Goal: Task Accomplishment & Management: Manage account settings

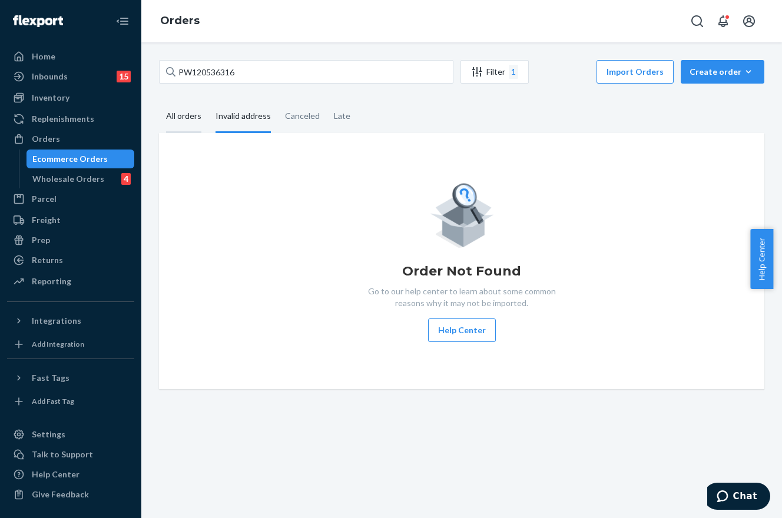
type input "PW120536316"
click at [175, 109] on div "All orders" at bounding box center [183, 117] width 35 height 32
click at [159, 101] on input "All orders" at bounding box center [159, 101] width 0 height 0
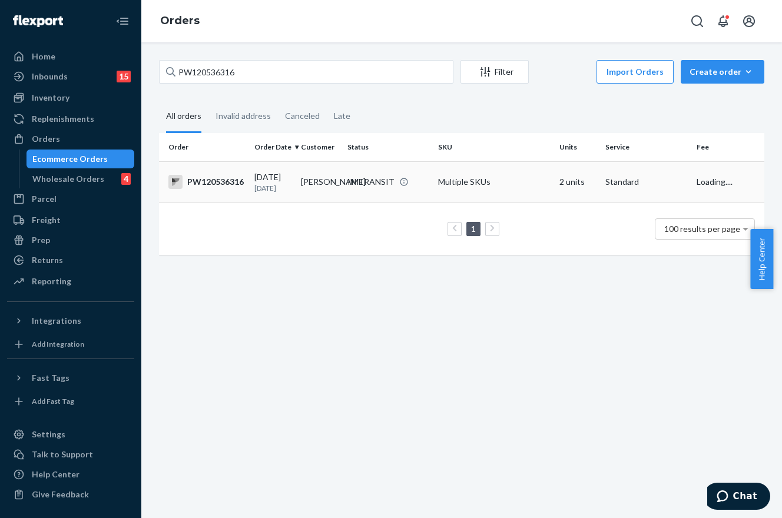
click at [385, 179] on div "IN TRANSIT" at bounding box center [370, 182] width 47 height 12
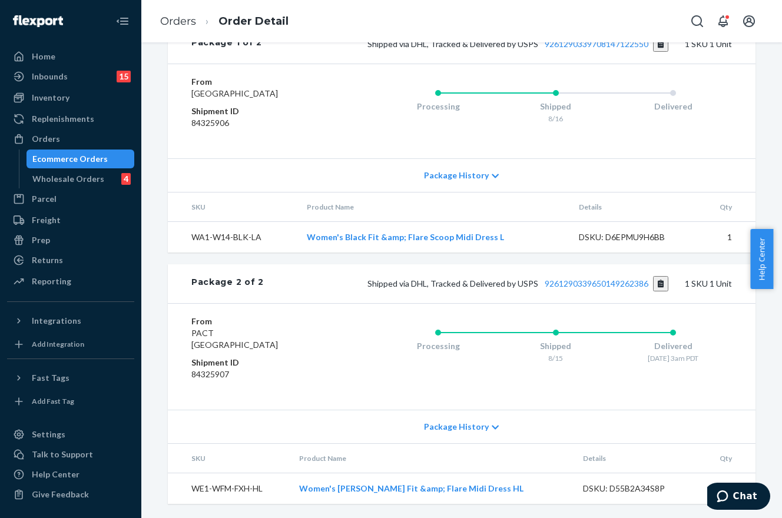
scroll to position [471, 0]
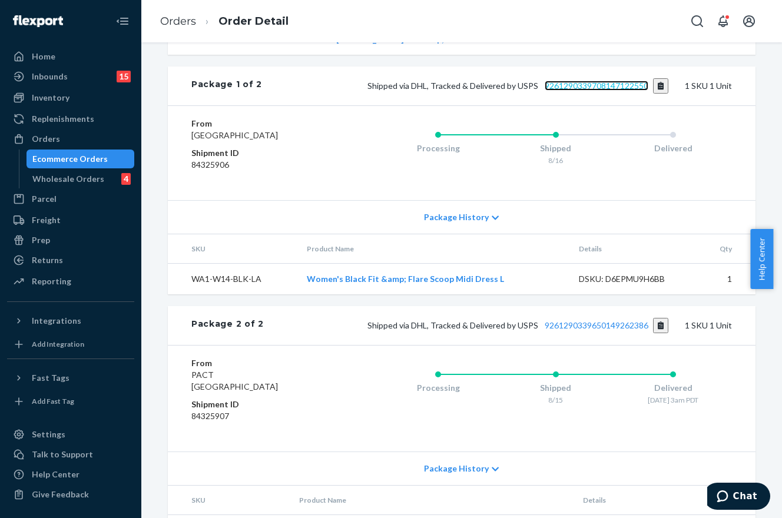
click at [586, 91] on link "9261290339708147122550" at bounding box center [596, 86] width 104 height 10
drag, startPoint x: 84, startPoint y: 137, endPoint x: 120, endPoint y: 132, distance: 36.1
click at [84, 137] on div "Orders" at bounding box center [70, 139] width 125 height 16
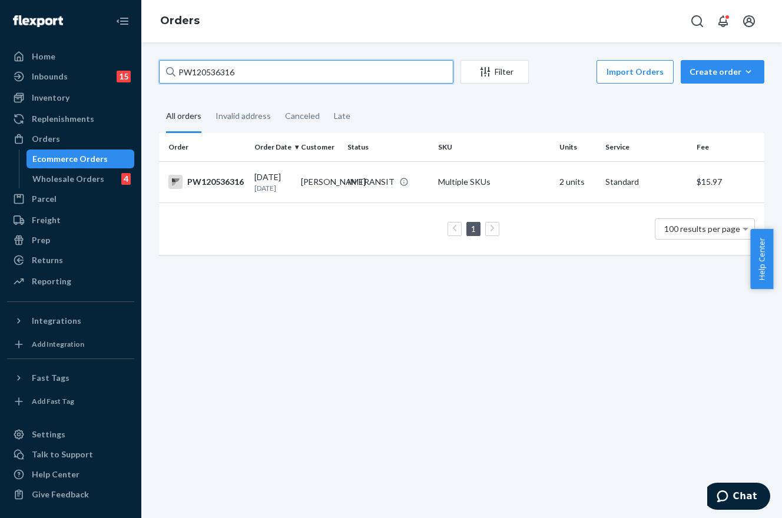
click at [235, 75] on input "PW120536316" at bounding box center [306, 72] width 294 height 24
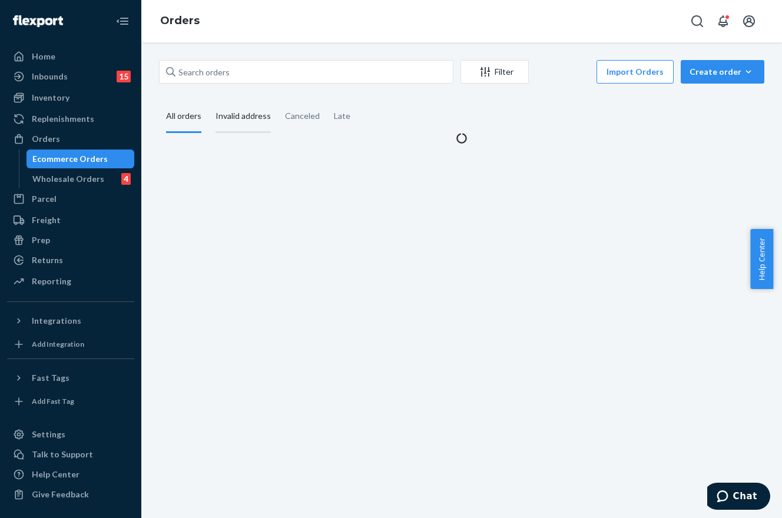
click at [242, 115] on div "Invalid address" at bounding box center [242, 117] width 55 height 32
click at [208, 101] on input "Invalid address" at bounding box center [208, 101] width 0 height 0
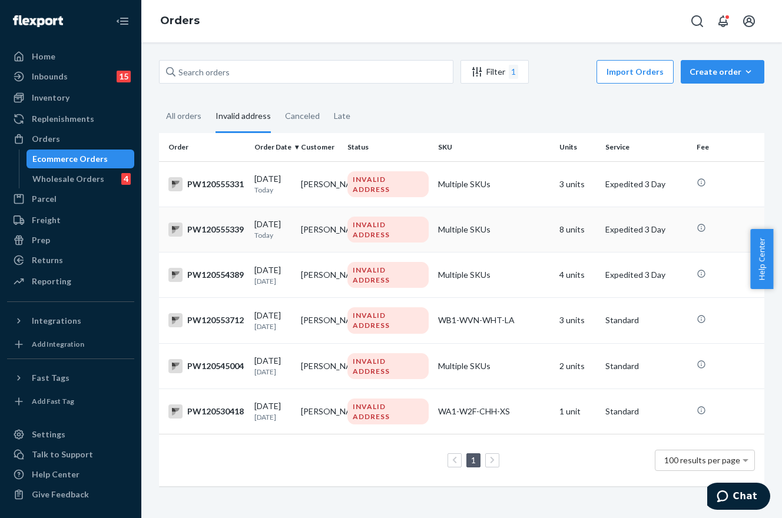
click at [494, 239] on td "Multiple SKUs" at bounding box center [493, 229] width 121 height 45
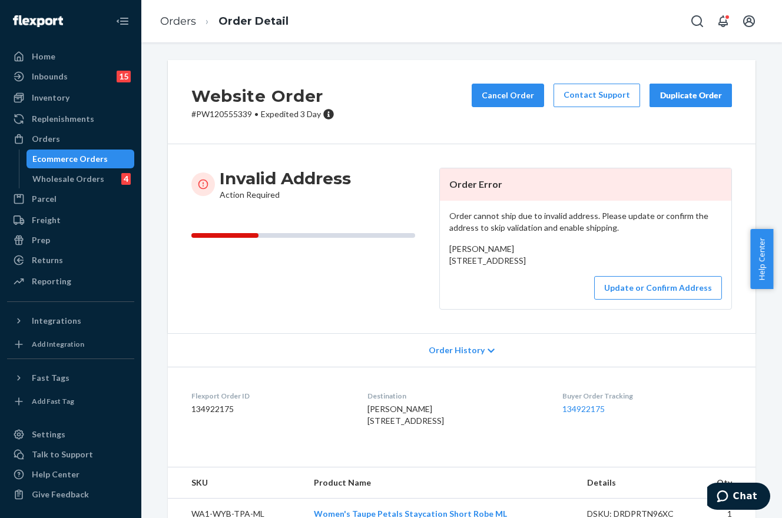
drag, startPoint x: 530, startPoint y: 274, endPoint x: 441, endPoint y: 262, distance: 90.2
click at [441, 262] on div "Order cannot ship due to invalid address. Please update or confirm the address …" at bounding box center [585, 255] width 291 height 108
copy span "[STREET_ADDRESS]"
click at [652, 300] on button "Update or Confirm Address" at bounding box center [658, 288] width 128 height 24
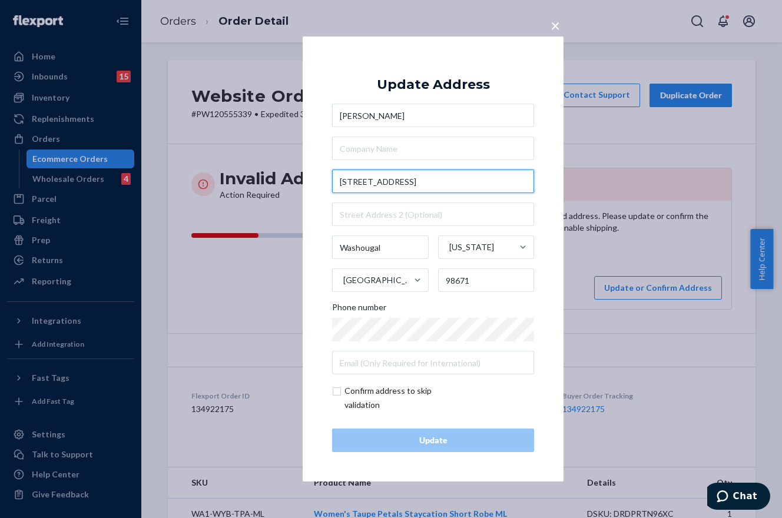
click at [404, 184] on input "[STREET_ADDRESS]" at bounding box center [433, 181] width 202 height 24
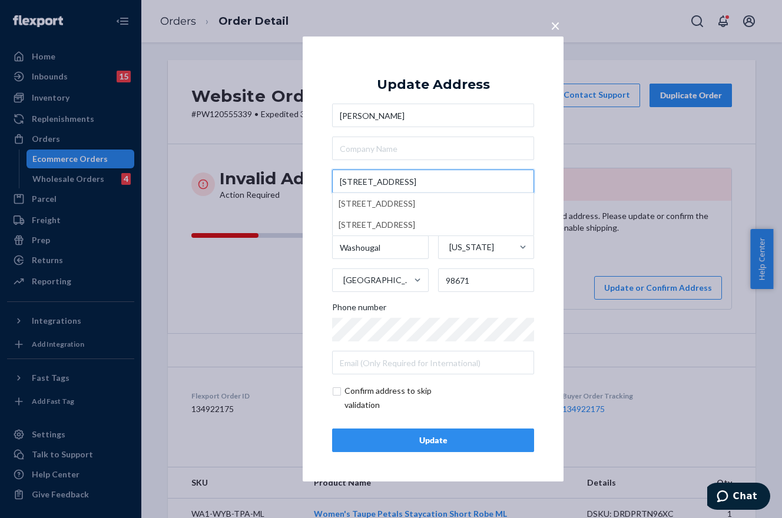
type input "[STREET_ADDRESS]"
click at [552, 181] on div "× Update Address [PERSON_NAME] [STREET_ADDRESS] [STREET_ADDRESS][US_STATE] Phon…" at bounding box center [433, 258] width 261 height 445
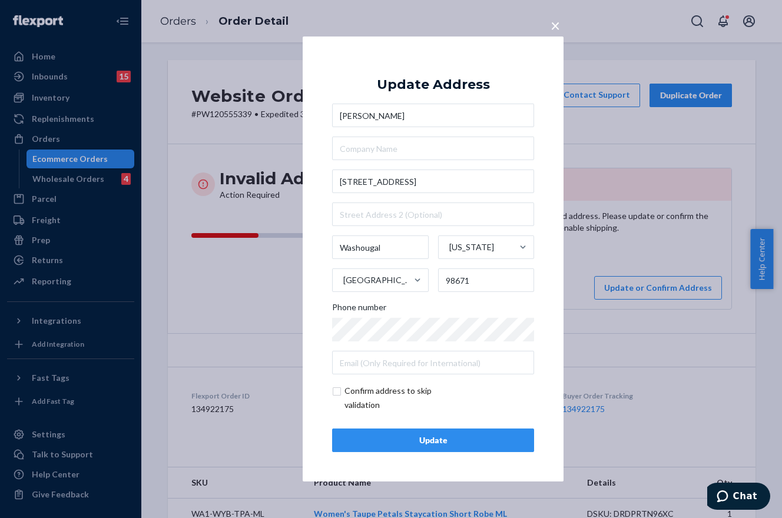
click at [443, 438] on div "Update" at bounding box center [433, 440] width 182 height 12
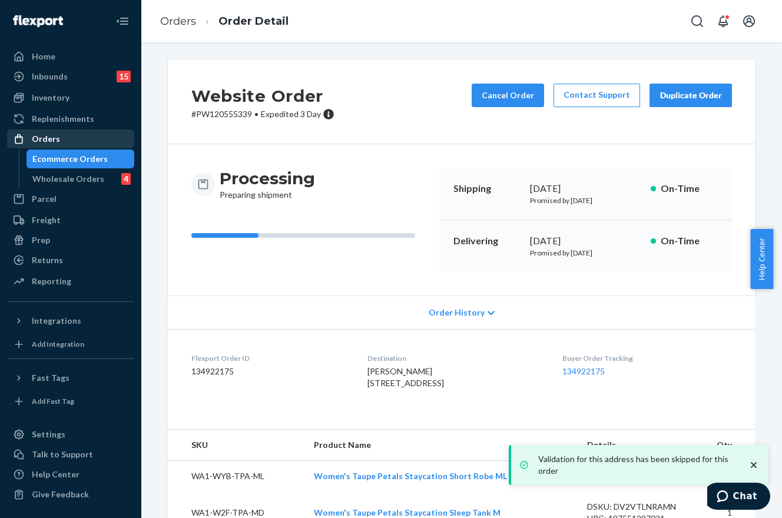
drag, startPoint x: 64, startPoint y: 134, endPoint x: 74, endPoint y: 134, distance: 9.4
click at [64, 134] on div "Orders" at bounding box center [70, 139] width 125 height 16
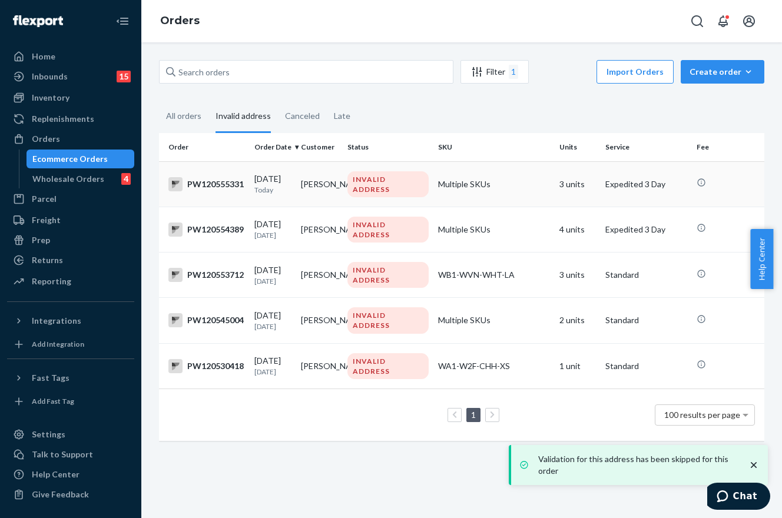
click at [312, 195] on td "[PERSON_NAME]" at bounding box center [319, 183] width 46 height 45
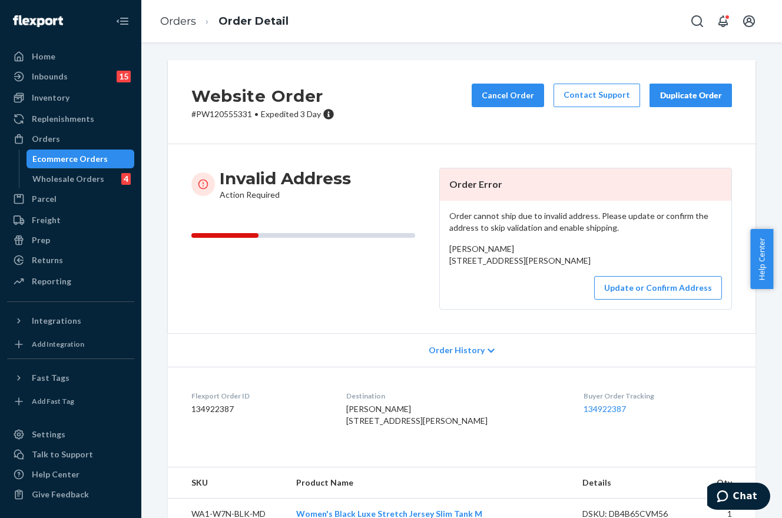
drag, startPoint x: 534, startPoint y: 274, endPoint x: 442, endPoint y: 264, distance: 92.9
click at [442, 264] on div "Order cannot ship due to invalid address. Please update or confirm the address …" at bounding box center [585, 255] width 291 height 108
copy span "[STREET_ADDRESS][PERSON_NAME]"
click at [649, 300] on button "Update or Confirm Address" at bounding box center [658, 288] width 128 height 24
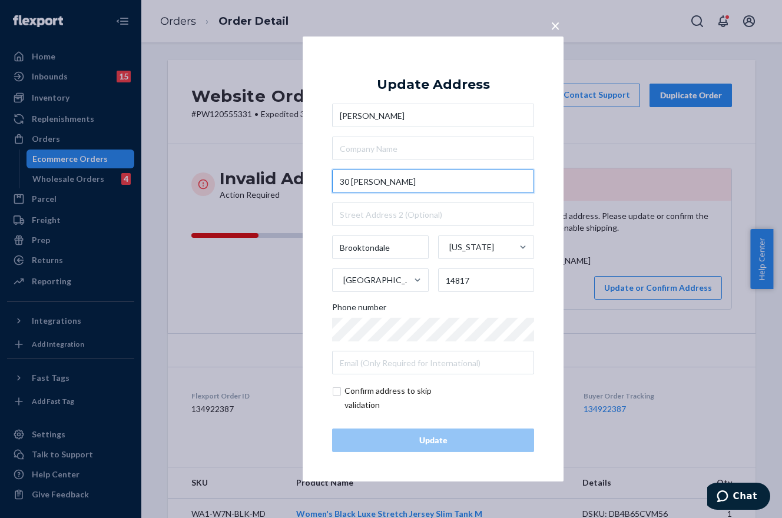
click at [373, 187] on input "30 [PERSON_NAME]" at bounding box center [433, 181] width 202 height 24
click at [398, 185] on input "30 [PERSON_NAME]" at bounding box center [433, 181] width 202 height 24
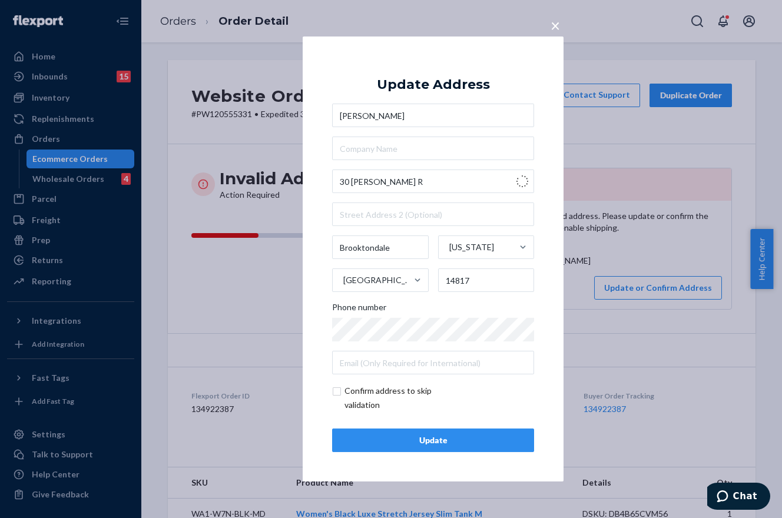
type input "[STREET_ADDRESS][PERSON_NAME]"
type input "[GEOGRAPHIC_DATA]"
type input "14850"
click at [553, 23] on span "×" at bounding box center [554, 25] width 9 height 20
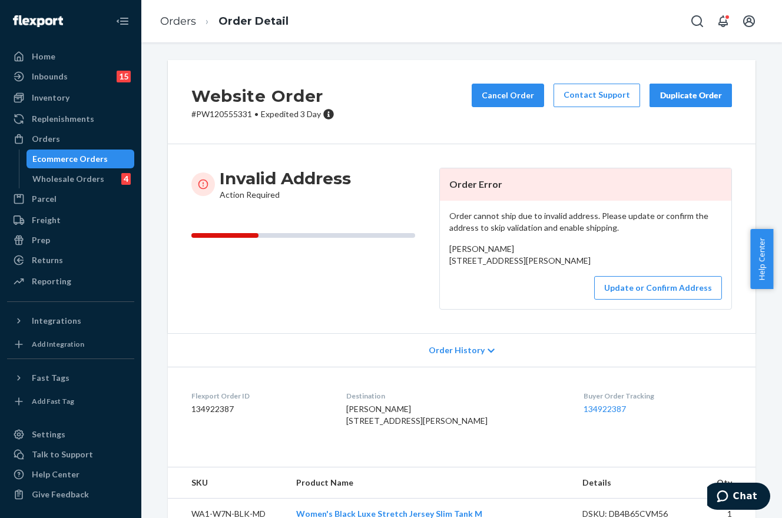
click at [652, 298] on div "Order cannot ship due to invalid address. Please update or confirm the address …" at bounding box center [585, 255] width 291 height 108
click at [636, 300] on button "Update or Confirm Address" at bounding box center [658, 288] width 128 height 24
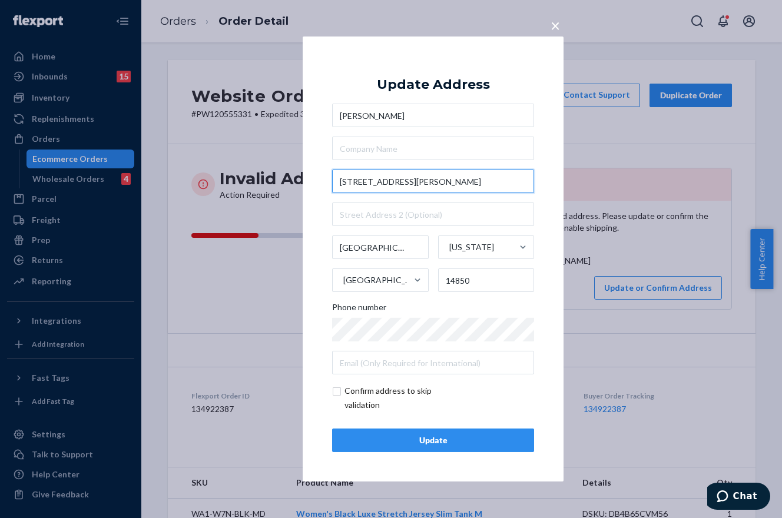
drag, startPoint x: 395, startPoint y: 185, endPoint x: 356, endPoint y: 184, distance: 38.8
click at [356, 184] on input "[STREET_ADDRESS][PERSON_NAME]" at bounding box center [433, 181] width 202 height 24
drag, startPoint x: 373, startPoint y: 181, endPoint x: 416, endPoint y: 183, distance: 43.0
click at [373, 181] on input "[STREET_ADDRESS][PERSON_NAME]" at bounding box center [433, 181] width 202 height 24
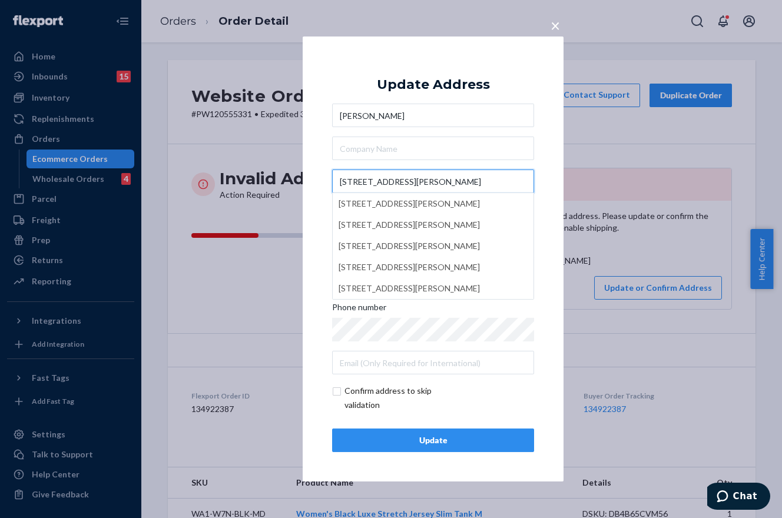
click at [455, 180] on input "[STREET_ADDRESS][PERSON_NAME]" at bounding box center [433, 181] width 202 height 24
type input "[STREET_ADDRESS][PERSON_NAME]"
click at [556, 183] on div "× Update Address [PERSON_NAME] [STREET_ADDRESS][PERSON_NAME][PERSON_NAME] [STRE…" at bounding box center [433, 258] width 261 height 445
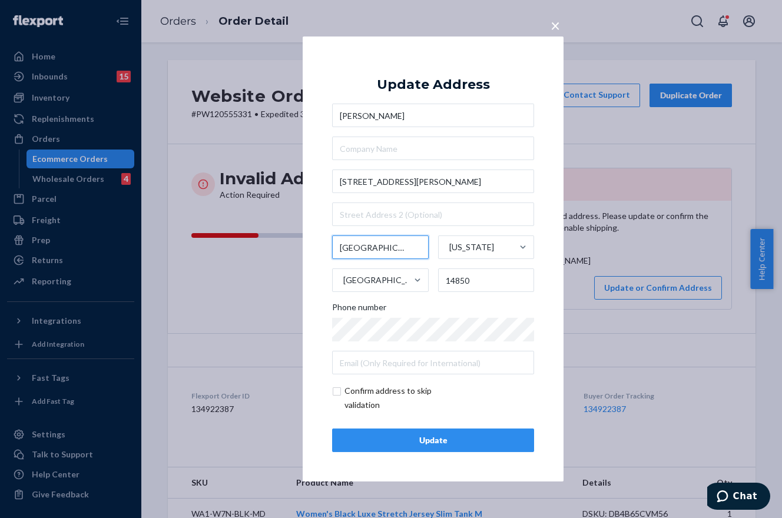
click at [377, 254] on input "[GEOGRAPHIC_DATA]" at bounding box center [380, 247] width 97 height 24
type input "Brooktondale"
click at [479, 280] on input "14850" at bounding box center [486, 280] width 97 height 24
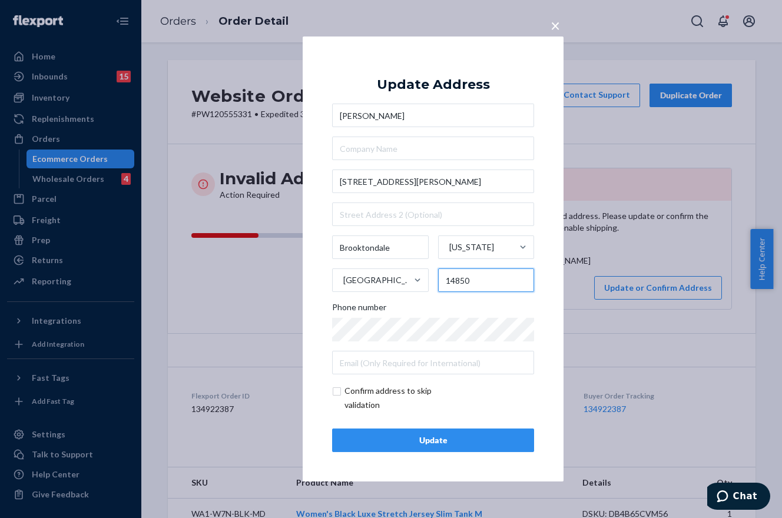
click at [479, 280] on input "14850" at bounding box center [486, 280] width 97 height 24
type input "14817"
click at [436, 444] on div "Update" at bounding box center [433, 440] width 182 height 12
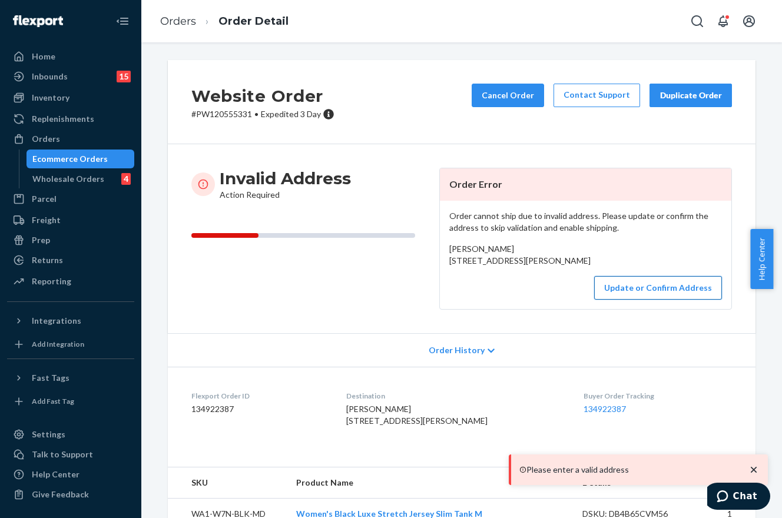
click at [617, 300] on button "Update or Confirm Address" at bounding box center [658, 288] width 128 height 24
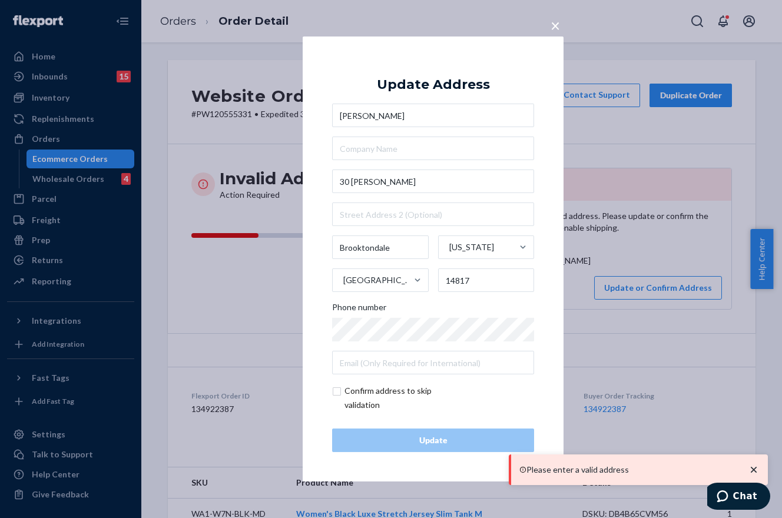
click at [333, 391] on input "checkbox" at bounding box center [400, 398] width 137 height 28
checkbox input "true"
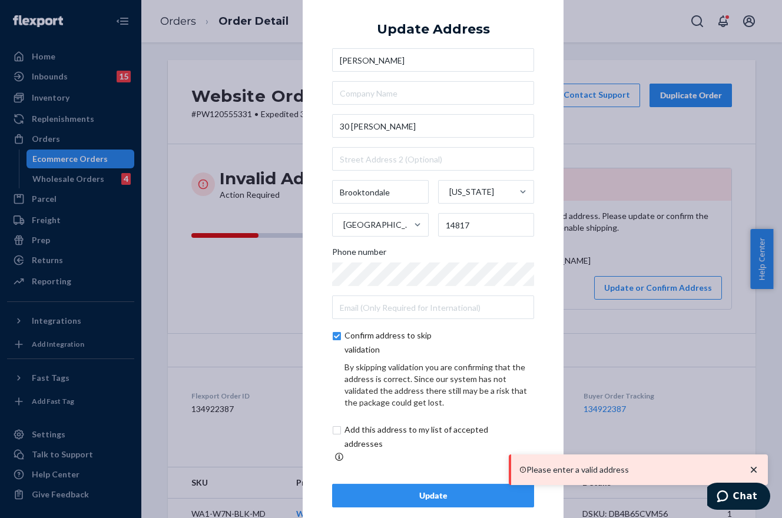
click at [410, 484] on button "Update" at bounding box center [433, 496] width 202 height 24
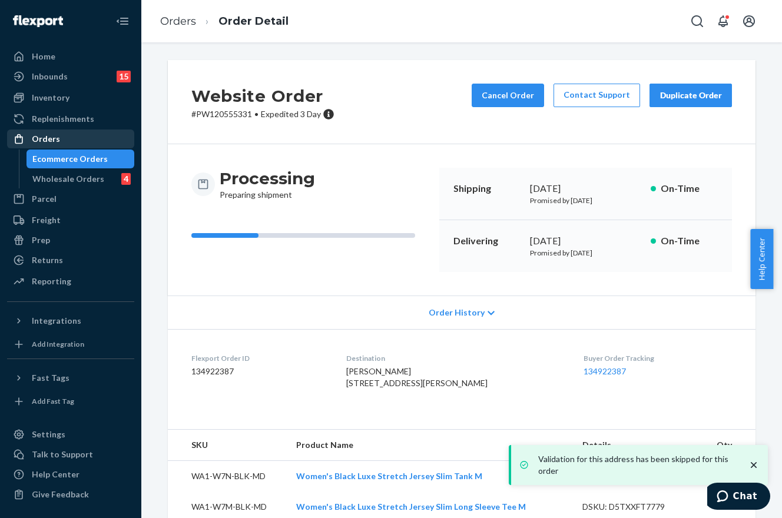
click at [61, 134] on div "Orders" at bounding box center [70, 139] width 125 height 16
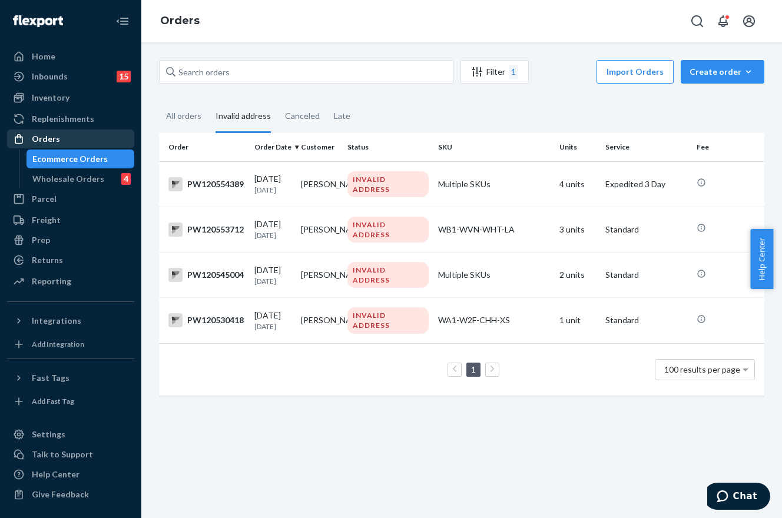
drag, startPoint x: 52, startPoint y: 142, endPoint x: 60, endPoint y: 141, distance: 7.9
click at [52, 142] on div "Orders" at bounding box center [46, 139] width 28 height 12
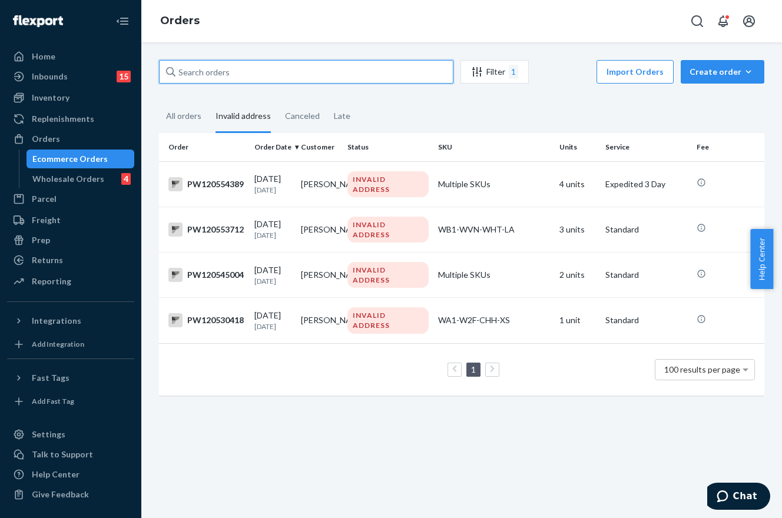
click at [295, 72] on input "text" at bounding box center [306, 72] width 294 height 24
paste input "PW120550363"
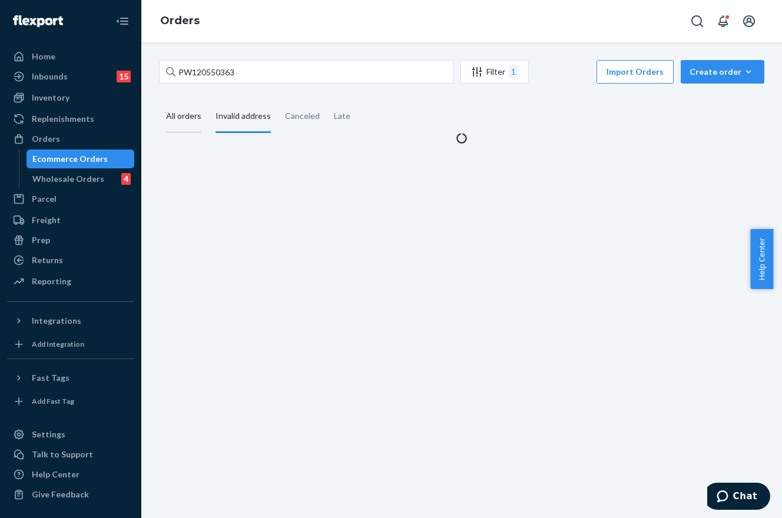
click at [200, 117] on div "All orders" at bounding box center [183, 117] width 35 height 32
click at [159, 101] on input "All orders" at bounding box center [159, 101] width 0 height 0
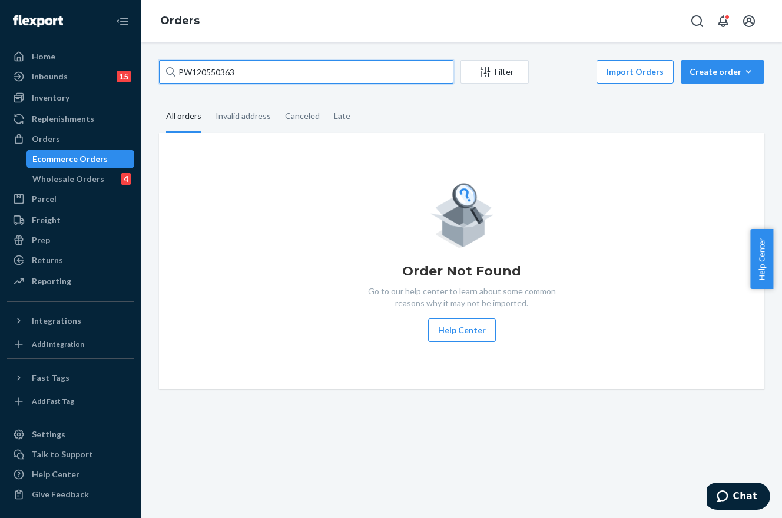
click at [367, 68] on input "PW120550363" at bounding box center [306, 72] width 294 height 24
type input "PW120550363"
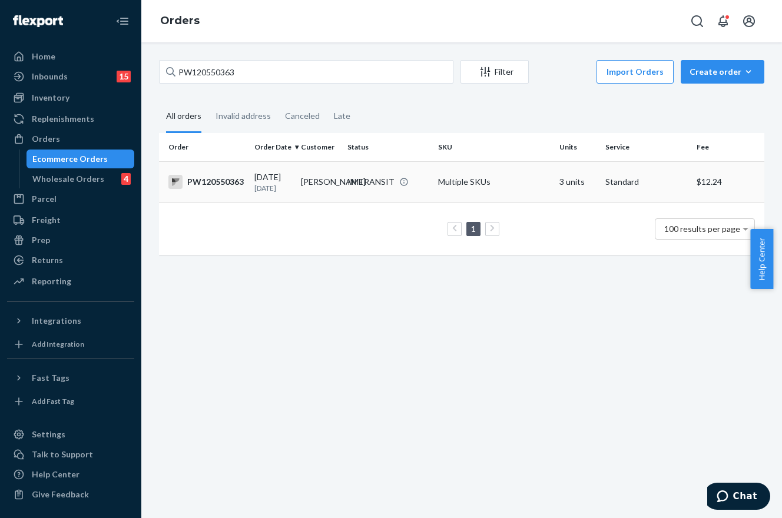
click at [358, 188] on div "IN TRANSIT" at bounding box center [370, 182] width 47 height 12
